Goal: Task Accomplishment & Management: Use online tool/utility

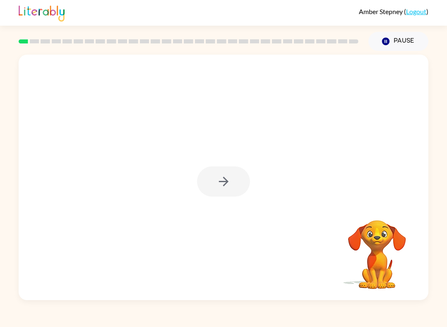
click at [223, 176] on div at bounding box center [223, 182] width 53 height 30
click at [222, 183] on icon "button" at bounding box center [224, 181] width 14 height 14
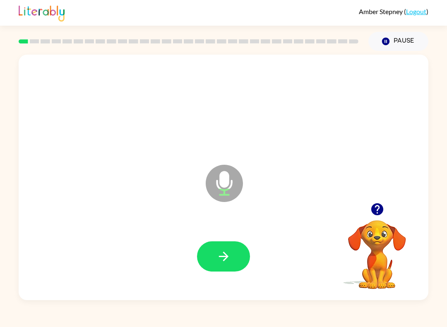
click at [239, 258] on button "button" at bounding box center [223, 256] width 53 height 30
click at [225, 260] on icon "button" at bounding box center [224, 257] width 10 height 10
click at [224, 258] on icon "button" at bounding box center [224, 256] width 14 height 14
click at [225, 263] on icon "button" at bounding box center [224, 256] width 14 height 14
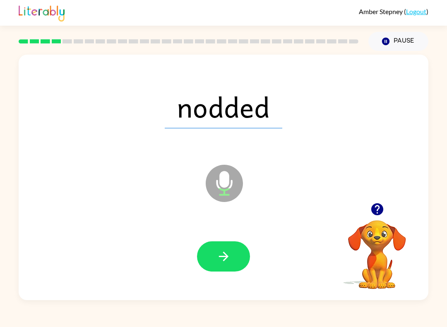
click at [227, 257] on icon "button" at bounding box center [224, 257] width 10 height 10
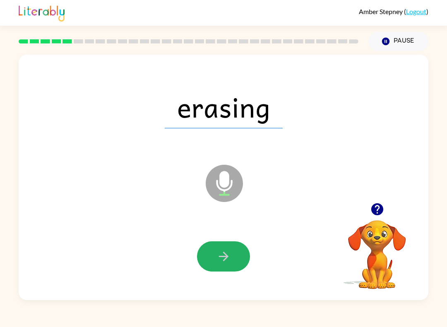
click at [217, 258] on icon "button" at bounding box center [224, 256] width 14 height 14
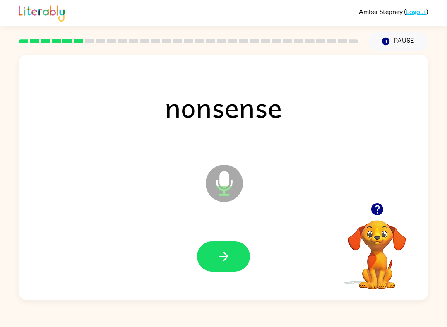
click at [226, 253] on icon "button" at bounding box center [224, 256] width 14 height 14
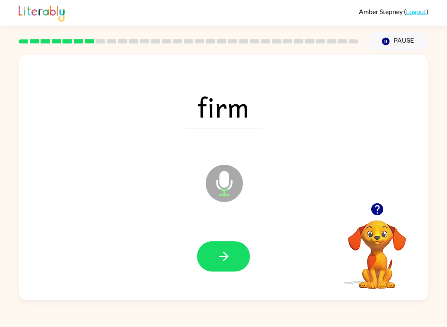
click at [227, 255] on icon "button" at bounding box center [224, 256] width 14 height 14
click at [226, 249] on button "button" at bounding box center [223, 256] width 53 height 30
click at [385, 207] on button "button" at bounding box center [377, 209] width 21 height 21
click at [225, 255] on icon "button" at bounding box center [224, 257] width 10 height 10
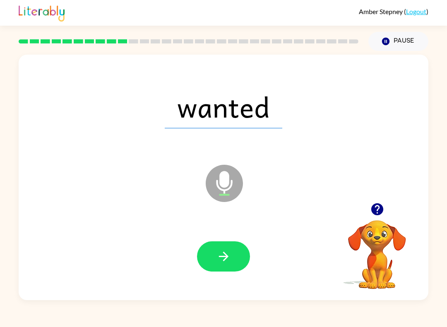
click at [232, 256] on button "button" at bounding box center [223, 256] width 53 height 30
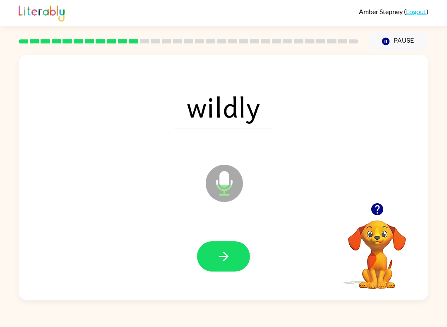
click at [223, 258] on icon "button" at bounding box center [224, 256] width 14 height 14
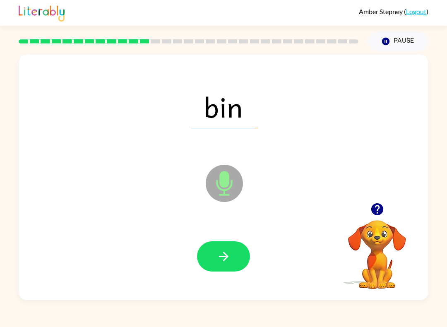
click at [220, 255] on icon "button" at bounding box center [224, 256] width 14 height 14
click at [217, 262] on icon "button" at bounding box center [224, 256] width 14 height 14
click at [224, 256] on icon "button" at bounding box center [224, 256] width 14 height 14
click at [233, 251] on button "button" at bounding box center [223, 256] width 53 height 30
click at [222, 254] on icon "button" at bounding box center [224, 256] width 14 height 14
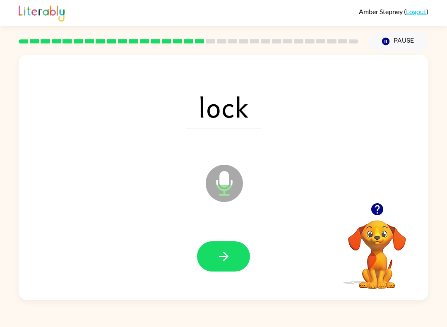
click at [227, 260] on icon "button" at bounding box center [224, 256] width 14 height 14
click at [225, 255] on icon "button" at bounding box center [224, 256] width 14 height 14
click at [227, 255] on icon "button" at bounding box center [224, 256] width 14 height 14
click at [227, 268] on button "button" at bounding box center [223, 256] width 53 height 30
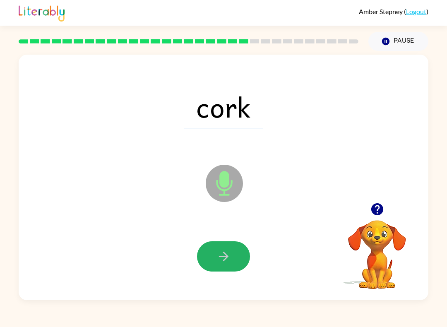
click at [209, 260] on button "button" at bounding box center [223, 256] width 53 height 30
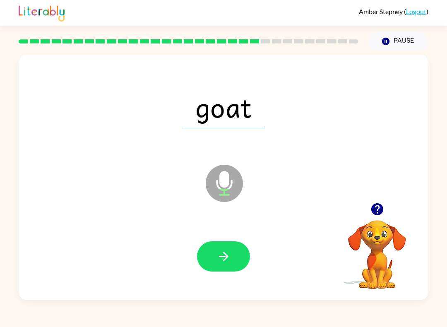
click at [224, 251] on icon "button" at bounding box center [224, 256] width 14 height 14
click at [220, 250] on icon "button" at bounding box center [224, 256] width 14 height 14
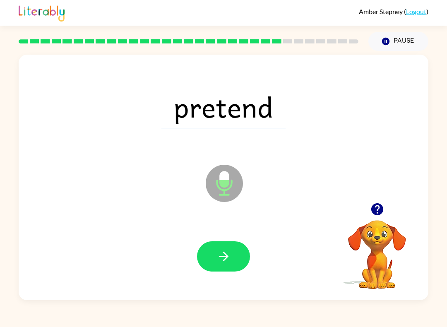
click at [222, 261] on icon "button" at bounding box center [224, 256] width 14 height 14
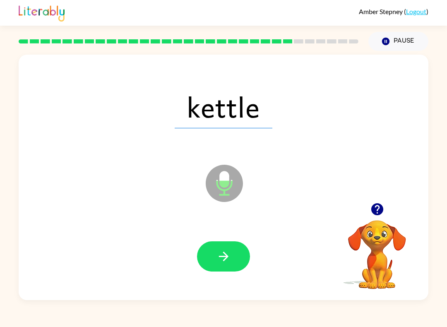
click at [225, 252] on icon "button" at bounding box center [224, 256] width 14 height 14
click at [225, 257] on icon "button" at bounding box center [224, 257] width 10 height 10
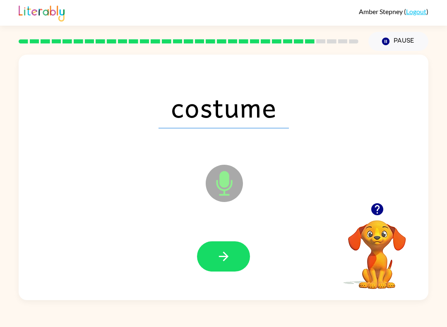
click at [223, 262] on icon "button" at bounding box center [224, 256] width 14 height 14
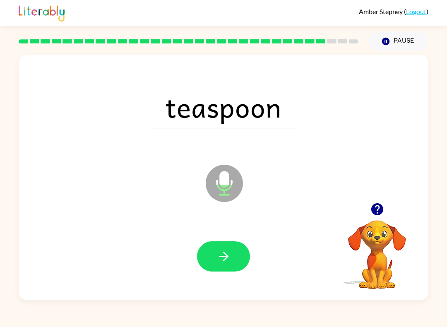
click at [220, 259] on icon "button" at bounding box center [224, 256] width 14 height 14
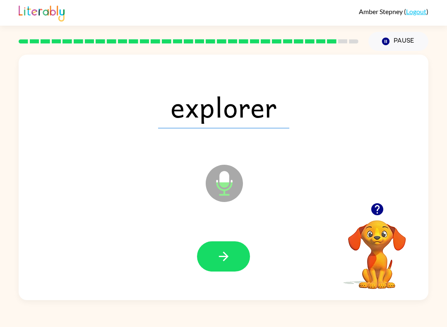
click at [220, 256] on icon "button" at bounding box center [224, 256] width 14 height 14
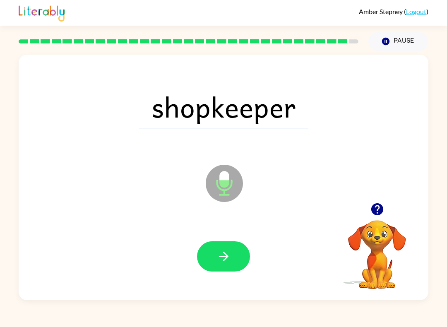
click at [222, 261] on icon "button" at bounding box center [224, 256] width 14 height 14
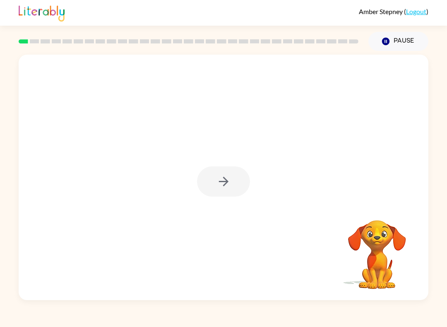
click at [218, 184] on div at bounding box center [223, 182] width 53 height 30
click at [227, 181] on icon "button" at bounding box center [224, 181] width 14 height 14
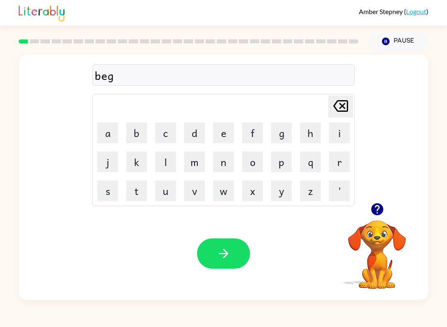
click at [217, 251] on icon "button" at bounding box center [224, 253] width 14 height 14
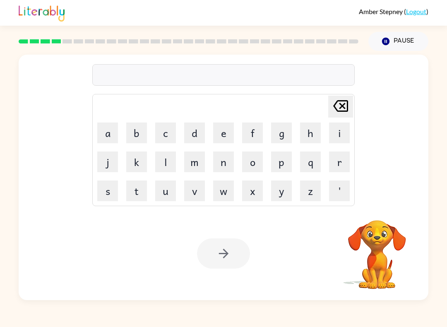
click at [389, 259] on video "Your browser must support playing .mp4 files to use Literably. Please try using…" at bounding box center [377, 249] width 83 height 83
click at [203, 256] on div at bounding box center [223, 254] width 53 height 30
click at [226, 256] on div at bounding box center [223, 254] width 53 height 30
click at [217, 254] on icon "button" at bounding box center [224, 253] width 14 height 14
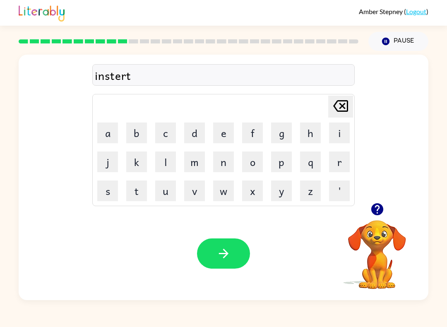
click at [227, 249] on icon "button" at bounding box center [224, 253] width 14 height 14
click at [229, 261] on icon "button" at bounding box center [224, 253] width 14 height 14
click at [235, 254] on button "button" at bounding box center [223, 254] width 53 height 30
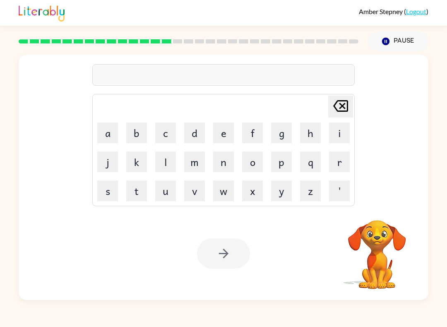
click at [285, 161] on button "p" at bounding box center [281, 162] width 21 height 21
click at [342, 135] on button "i" at bounding box center [339, 133] width 21 height 21
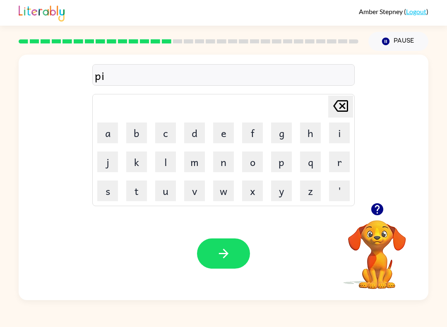
click at [169, 164] on button "l" at bounding box center [165, 162] width 21 height 21
click at [253, 160] on button "o" at bounding box center [252, 162] width 21 height 21
click at [137, 193] on button "t" at bounding box center [136, 191] width 21 height 21
click at [218, 251] on icon "button" at bounding box center [224, 253] width 14 height 14
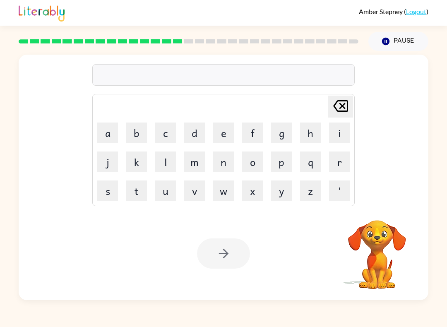
click at [247, 134] on button "f" at bounding box center [252, 133] width 21 height 21
click at [254, 160] on button "o" at bounding box center [252, 162] width 21 height 21
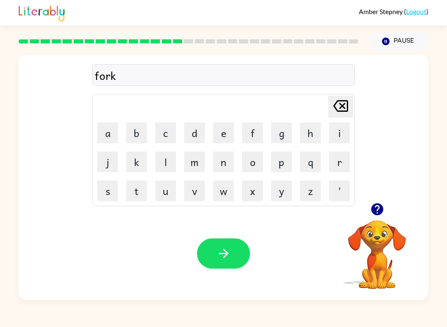
click at [224, 253] on icon "button" at bounding box center [224, 253] width 14 height 14
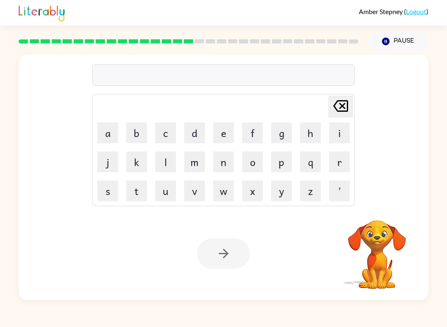
click at [222, 193] on button "w" at bounding box center [223, 191] width 21 height 21
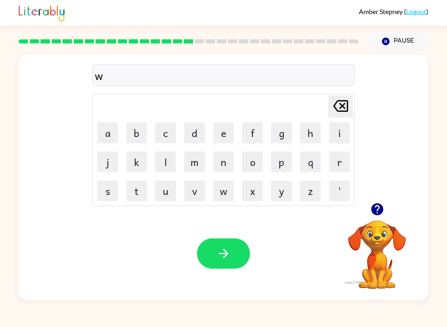
click at [220, 132] on button "e" at bounding box center [223, 133] width 21 height 21
click at [135, 137] on button "b" at bounding box center [136, 133] width 21 height 21
click at [211, 251] on button "button" at bounding box center [223, 254] width 53 height 30
click at [218, 251] on icon "button" at bounding box center [224, 253] width 14 height 14
click at [230, 264] on button "button" at bounding box center [223, 254] width 53 height 30
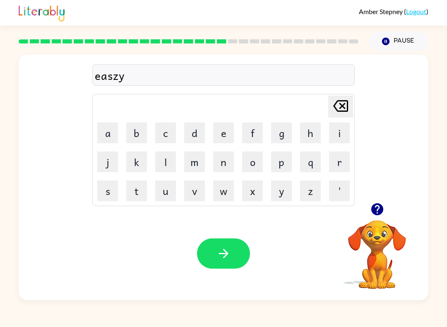
click at [224, 251] on icon "button" at bounding box center [224, 253] width 14 height 14
click at [230, 244] on button "button" at bounding box center [223, 254] width 53 height 30
click at [227, 255] on icon "button" at bounding box center [224, 254] width 10 height 10
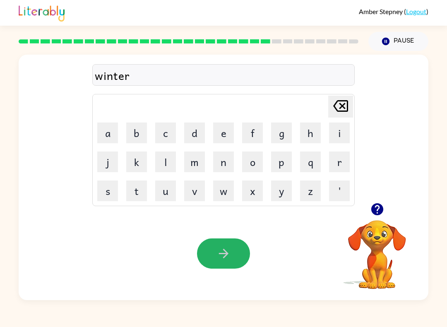
click at [229, 260] on icon "button" at bounding box center [224, 253] width 14 height 14
click at [220, 248] on icon "button" at bounding box center [224, 253] width 14 height 14
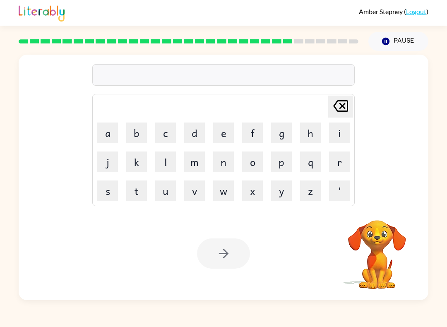
click at [390, 38] on icon "Pause" at bounding box center [386, 41] width 9 height 9
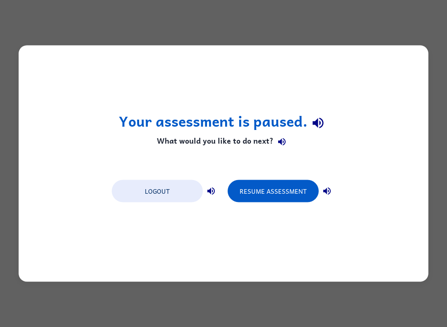
click at [288, 192] on button "Resume Assessment" at bounding box center [273, 191] width 91 height 22
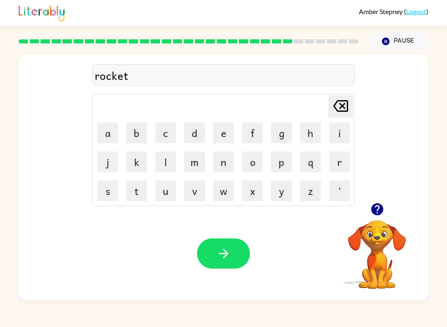
click at [228, 261] on icon "button" at bounding box center [224, 253] width 14 height 14
click at [212, 250] on button "button" at bounding box center [223, 254] width 53 height 30
click at [228, 252] on icon "button" at bounding box center [224, 253] width 14 height 14
click at [239, 254] on button "button" at bounding box center [223, 254] width 53 height 30
click at [225, 251] on icon "button" at bounding box center [224, 254] width 10 height 10
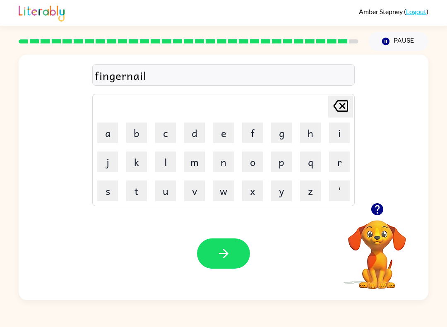
click at [208, 262] on button "button" at bounding box center [223, 254] width 53 height 30
